Goal: Check status

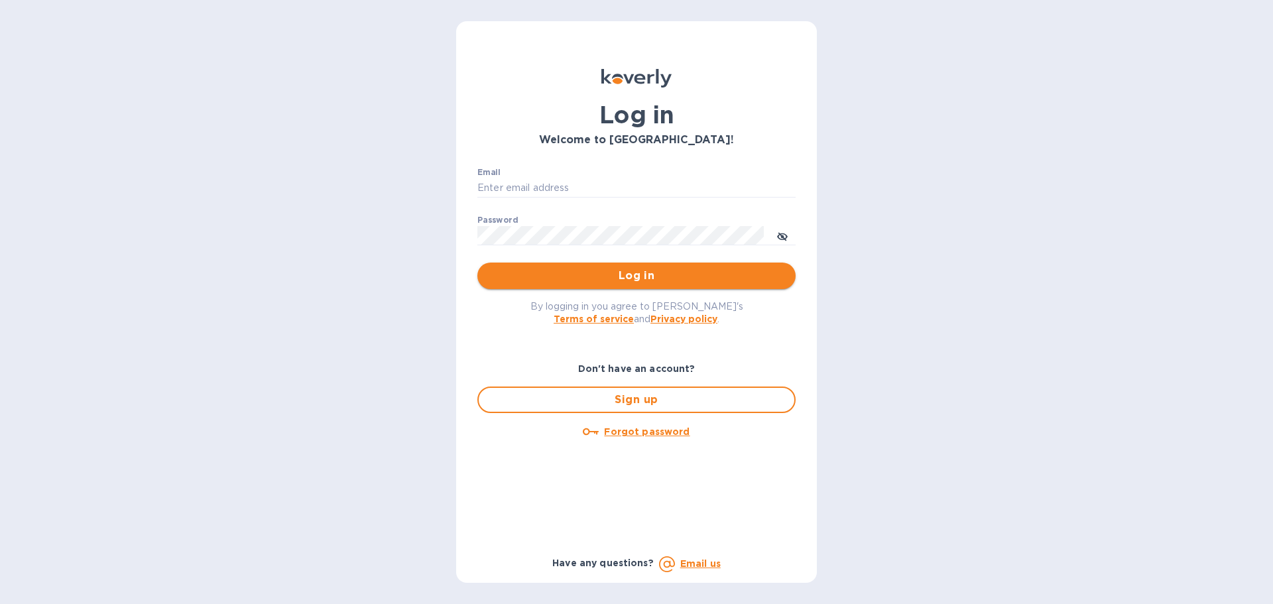
type input "[EMAIL_ADDRESS][DOMAIN_NAME]"
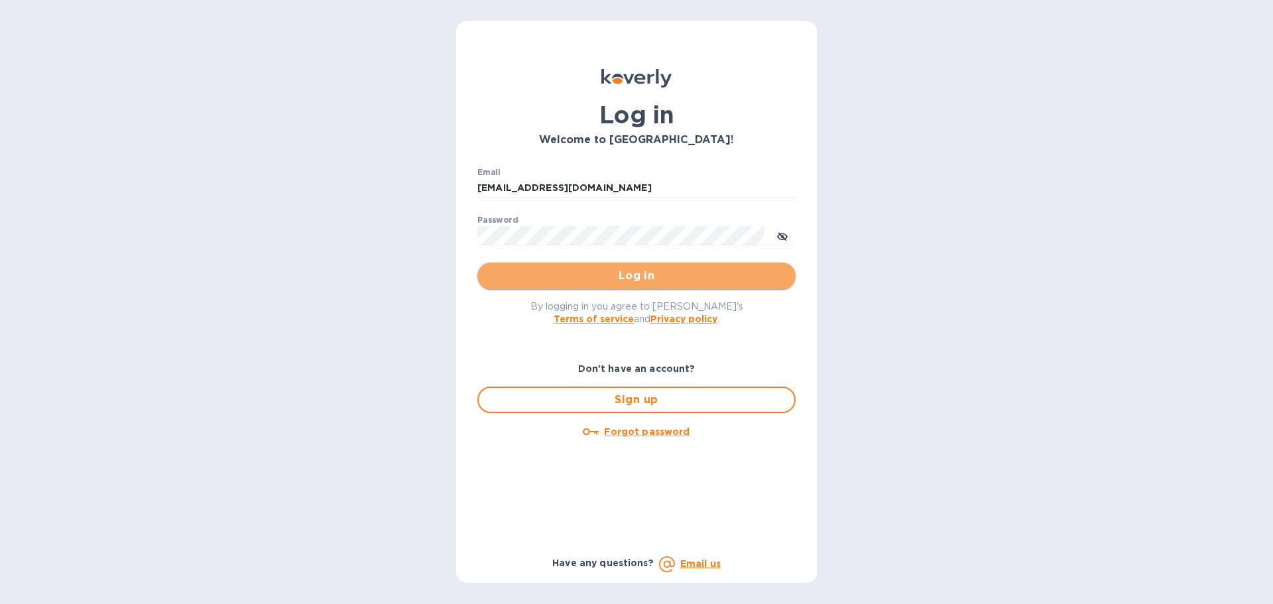
click at [594, 280] on span "Log in" at bounding box center [636, 276] width 297 height 16
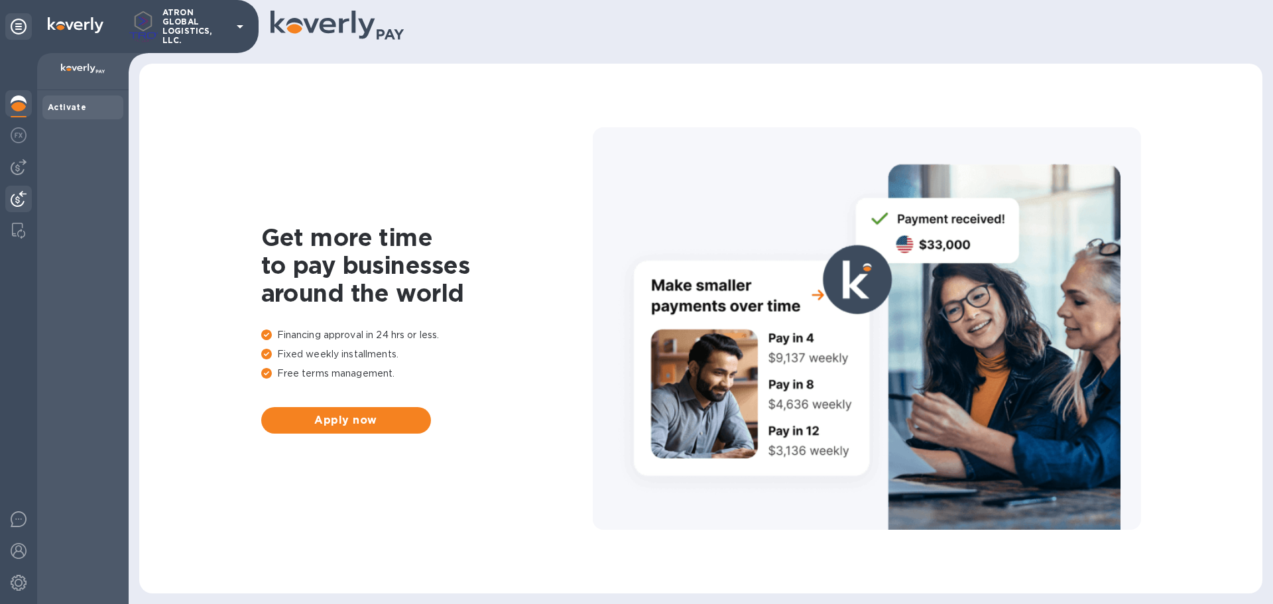
click at [14, 200] on img at bounding box center [19, 199] width 16 height 16
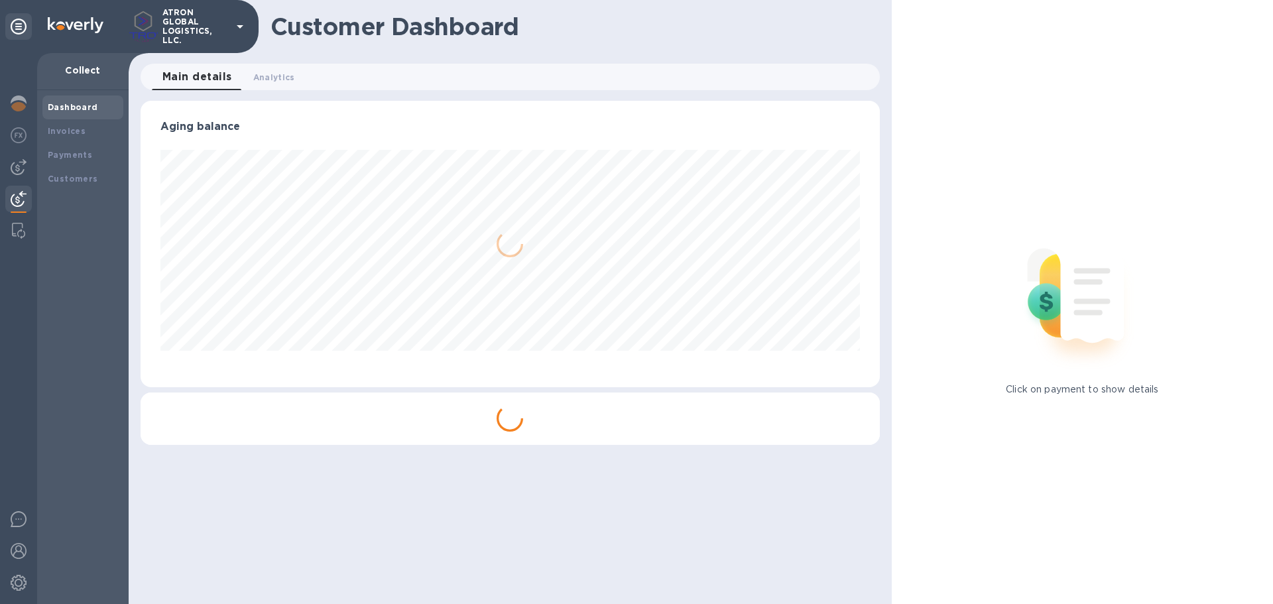
scroll to position [286, 739]
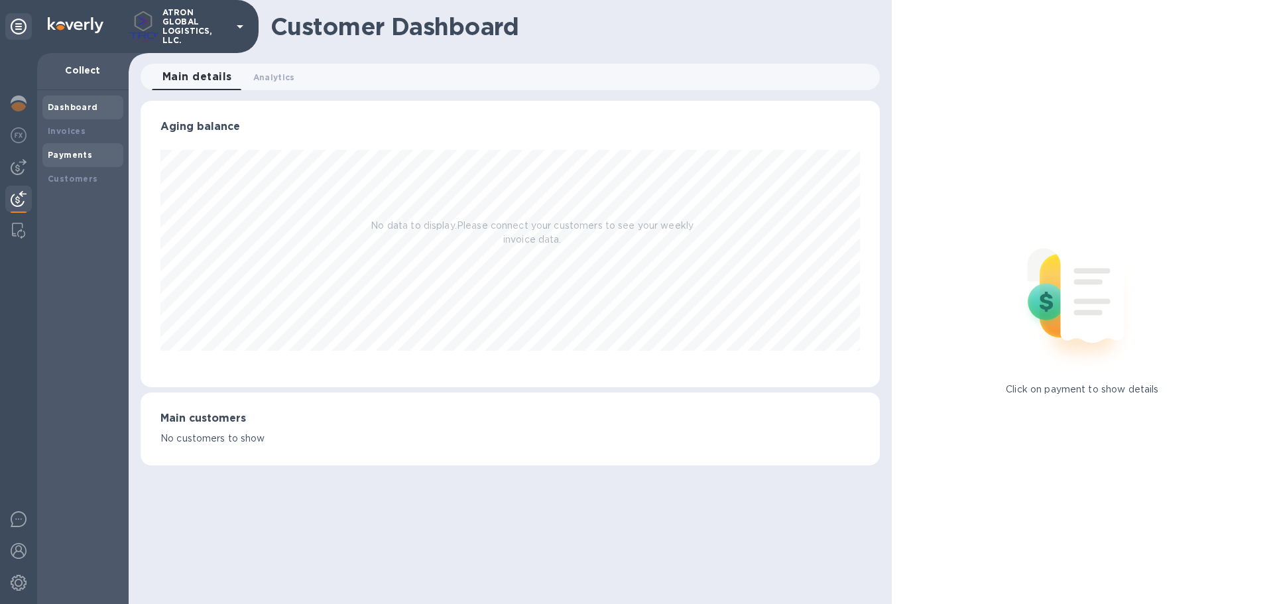
click at [72, 153] on b "Payments" at bounding box center [70, 155] width 44 height 10
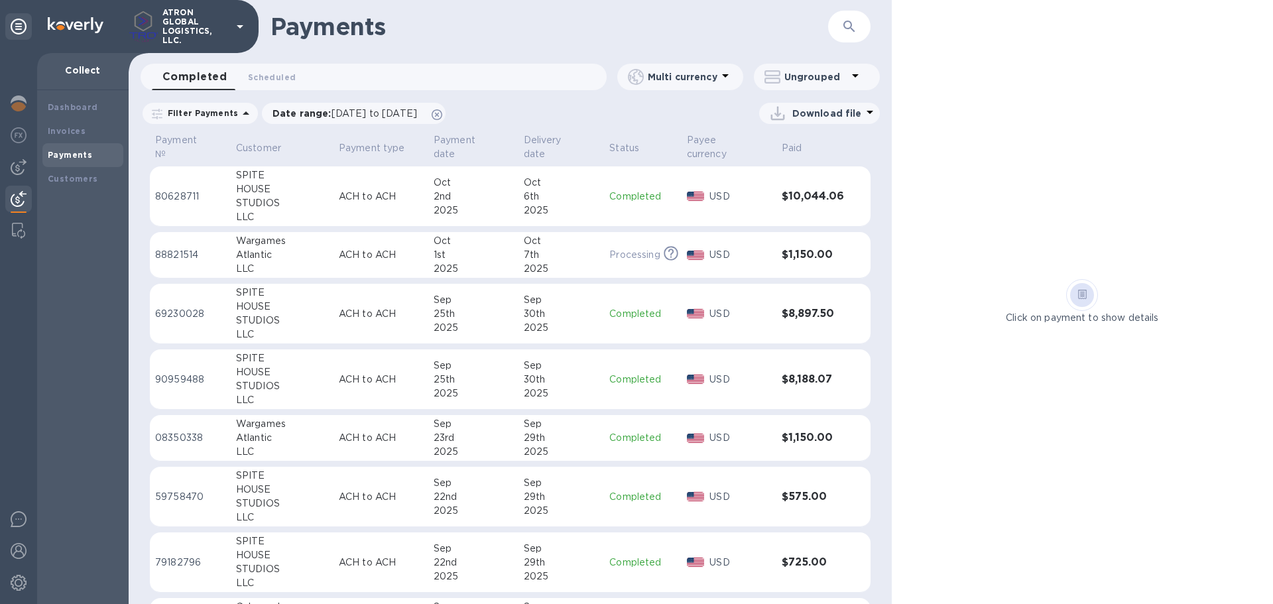
click at [356, 190] on p "ACH to ACH" at bounding box center [381, 197] width 84 height 14
